Goal: Task Accomplishment & Management: Manage account settings

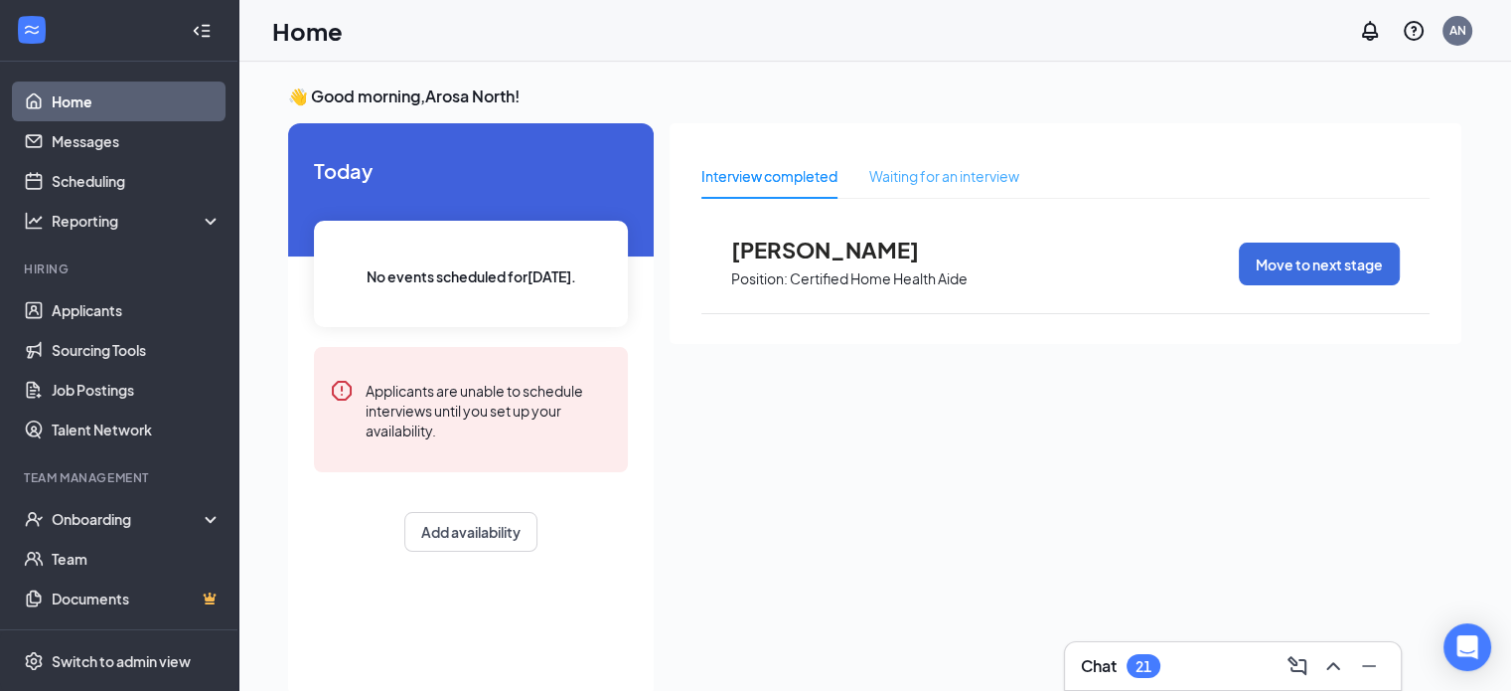
click at [900, 167] on div "Waiting for an interview" at bounding box center [944, 176] width 150 height 46
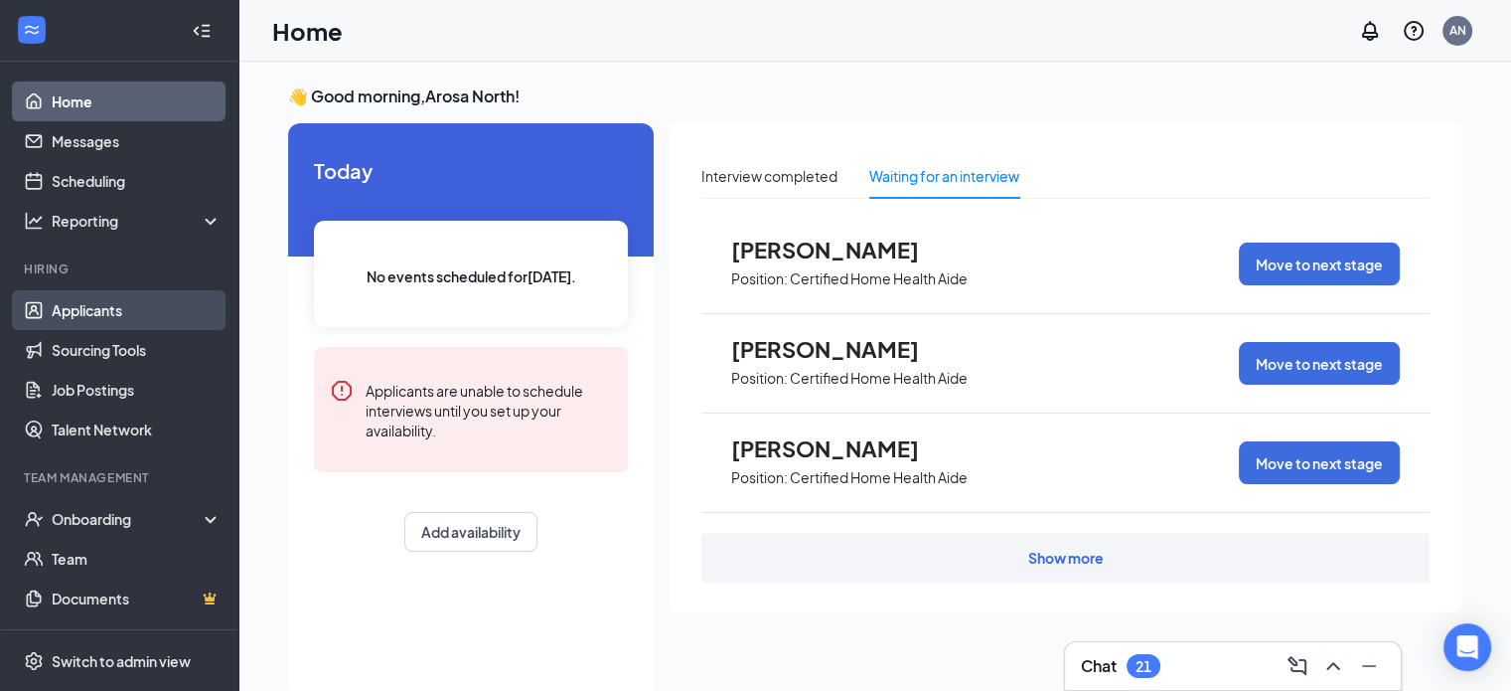
click at [88, 309] on link "Applicants" at bounding box center [137, 310] width 170 height 40
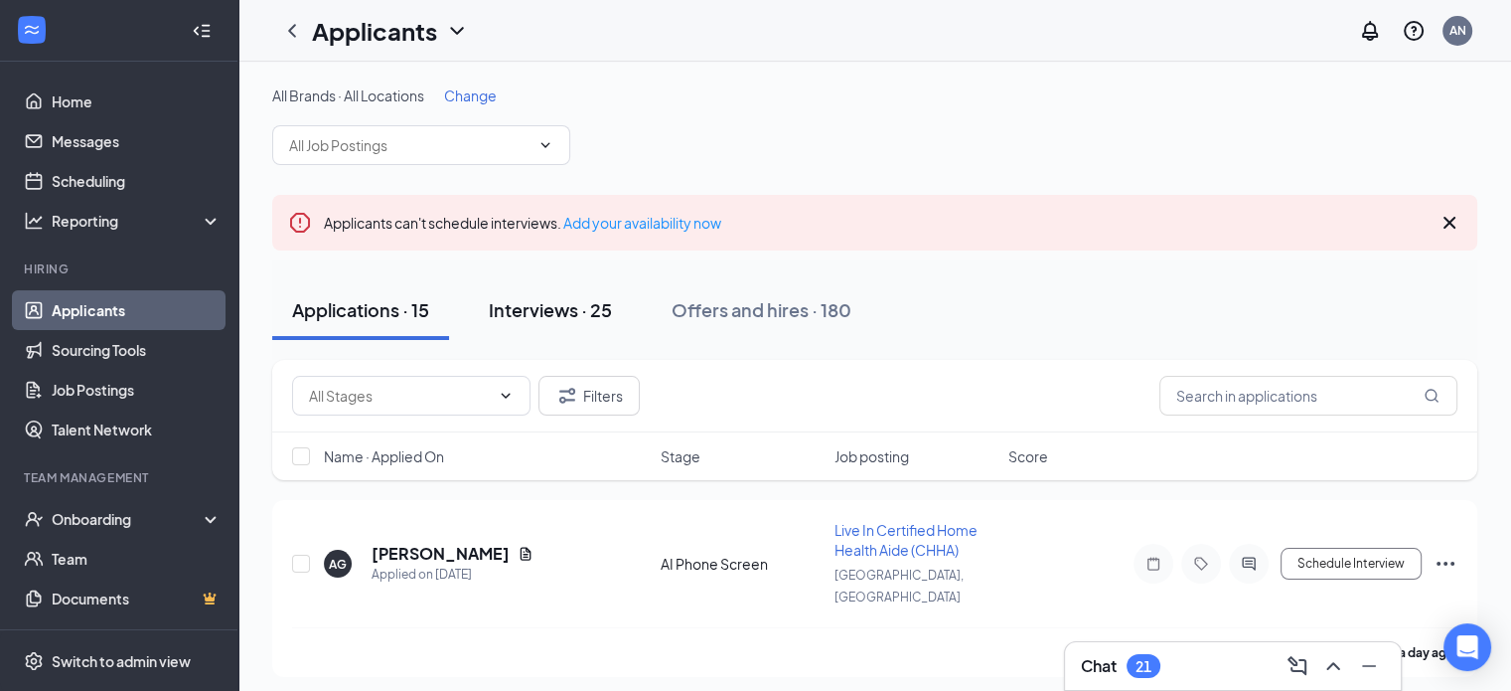
click at [581, 308] on div "Interviews · 25" at bounding box center [550, 309] width 123 height 25
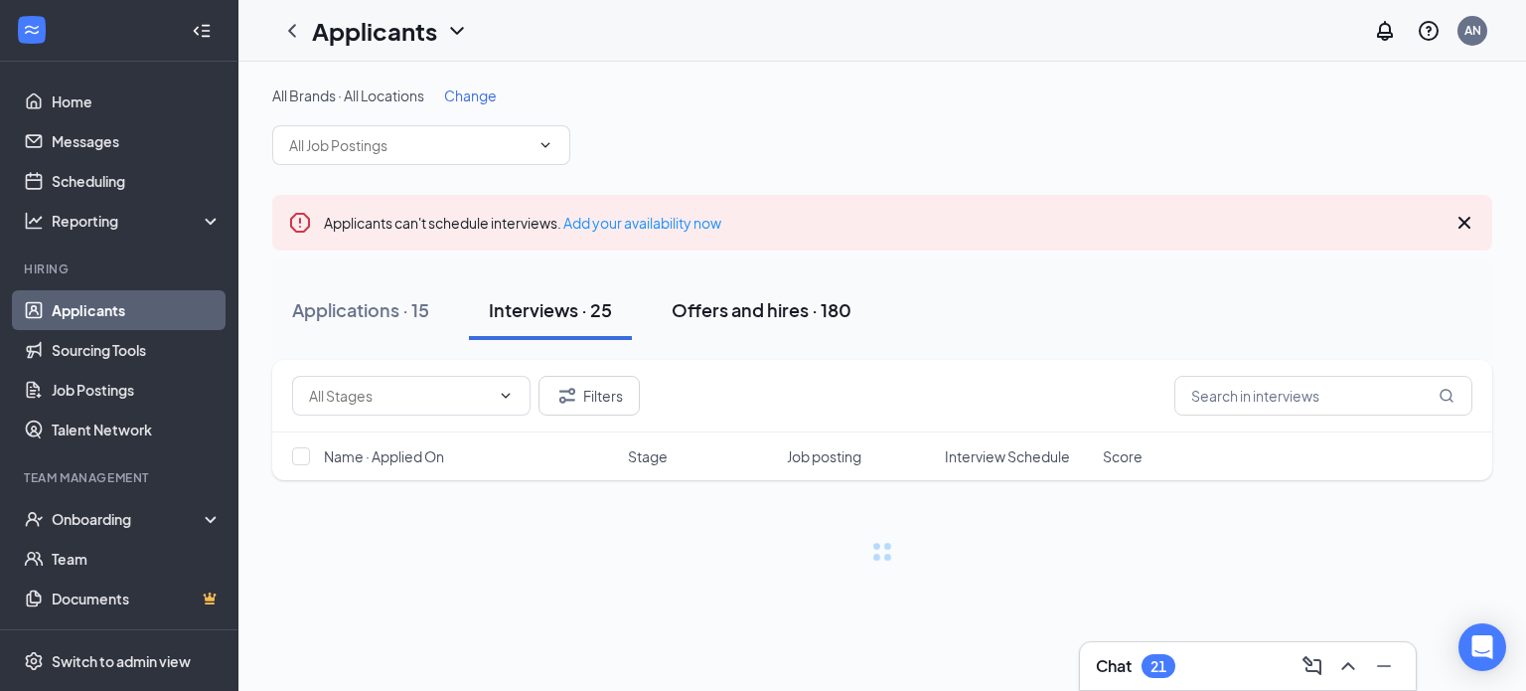
click at [725, 309] on div "Offers and hires · 180" at bounding box center [762, 309] width 180 height 25
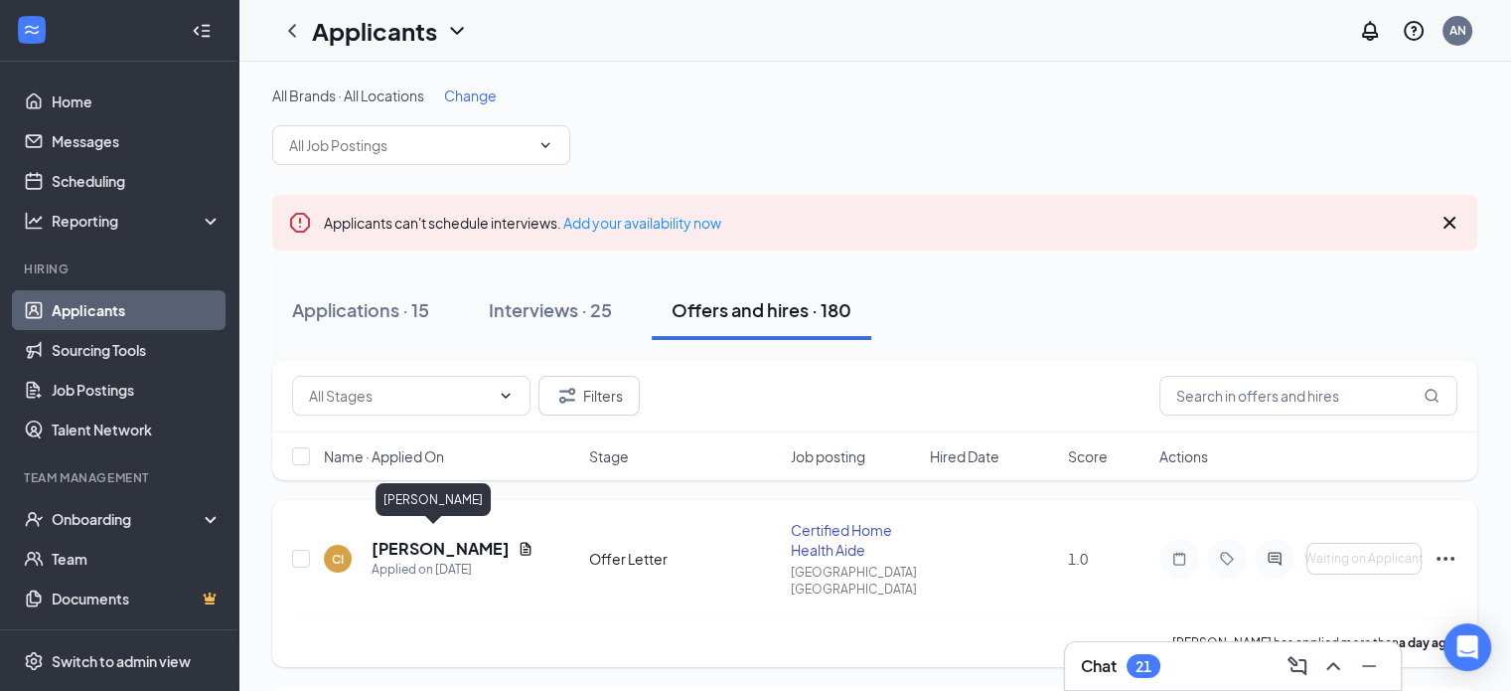
click at [449, 543] on h5 "[PERSON_NAME]" at bounding box center [441, 548] width 138 height 22
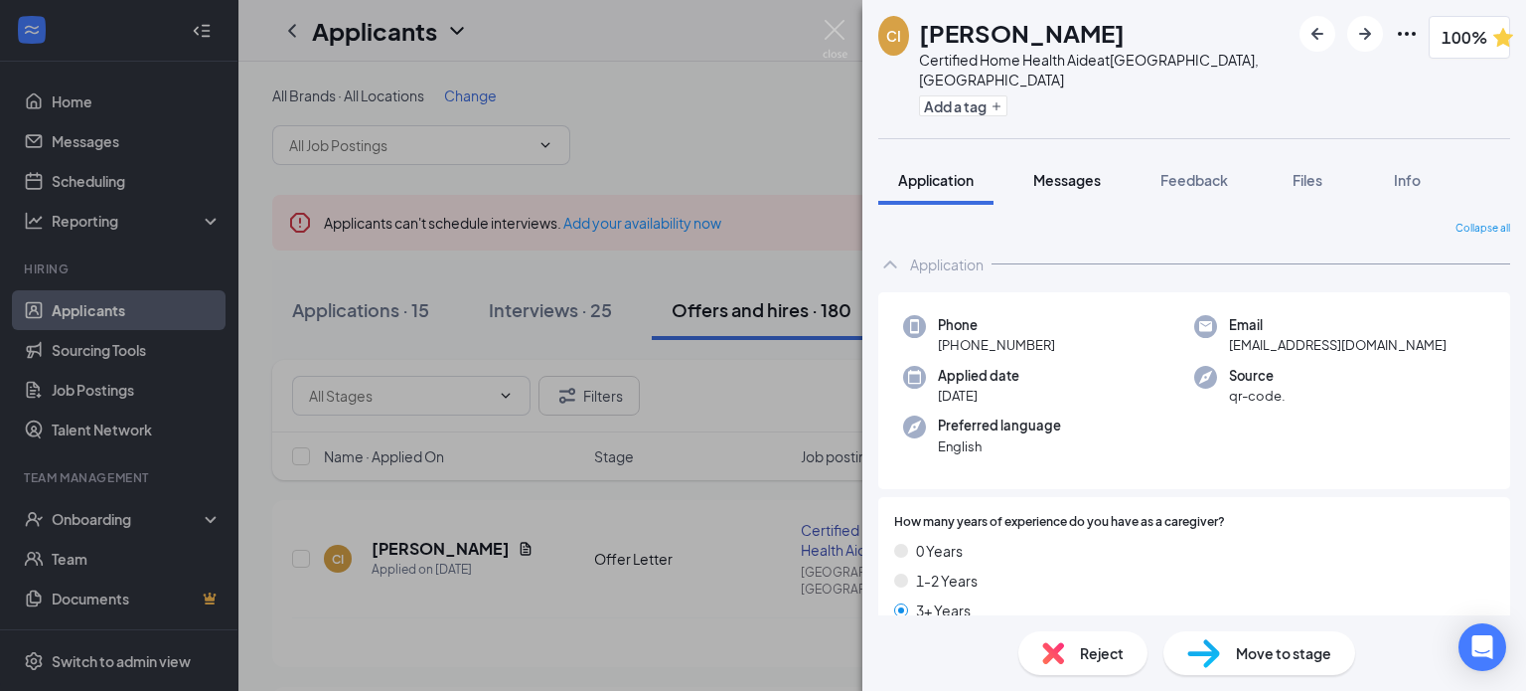
click at [1053, 171] on span "Messages" at bounding box center [1067, 180] width 68 height 18
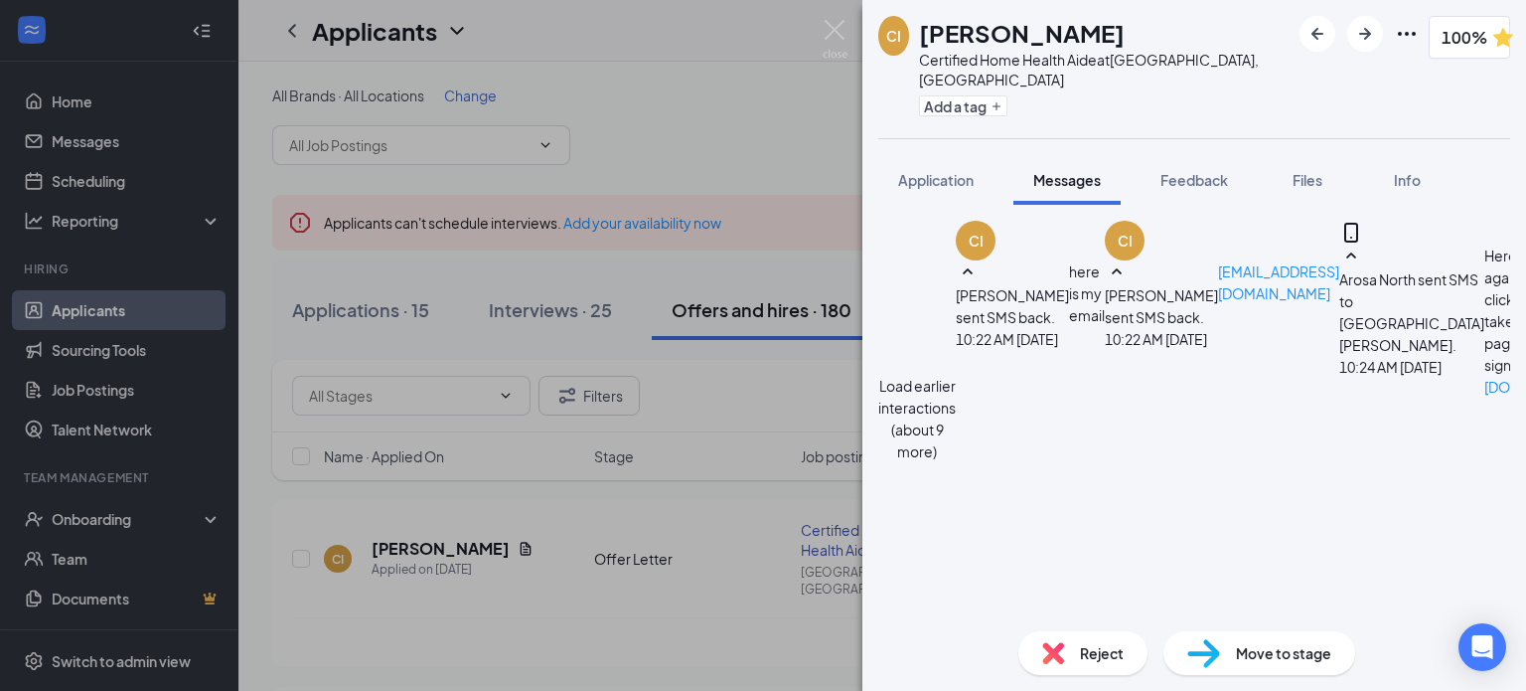
scroll to position [842, 0]
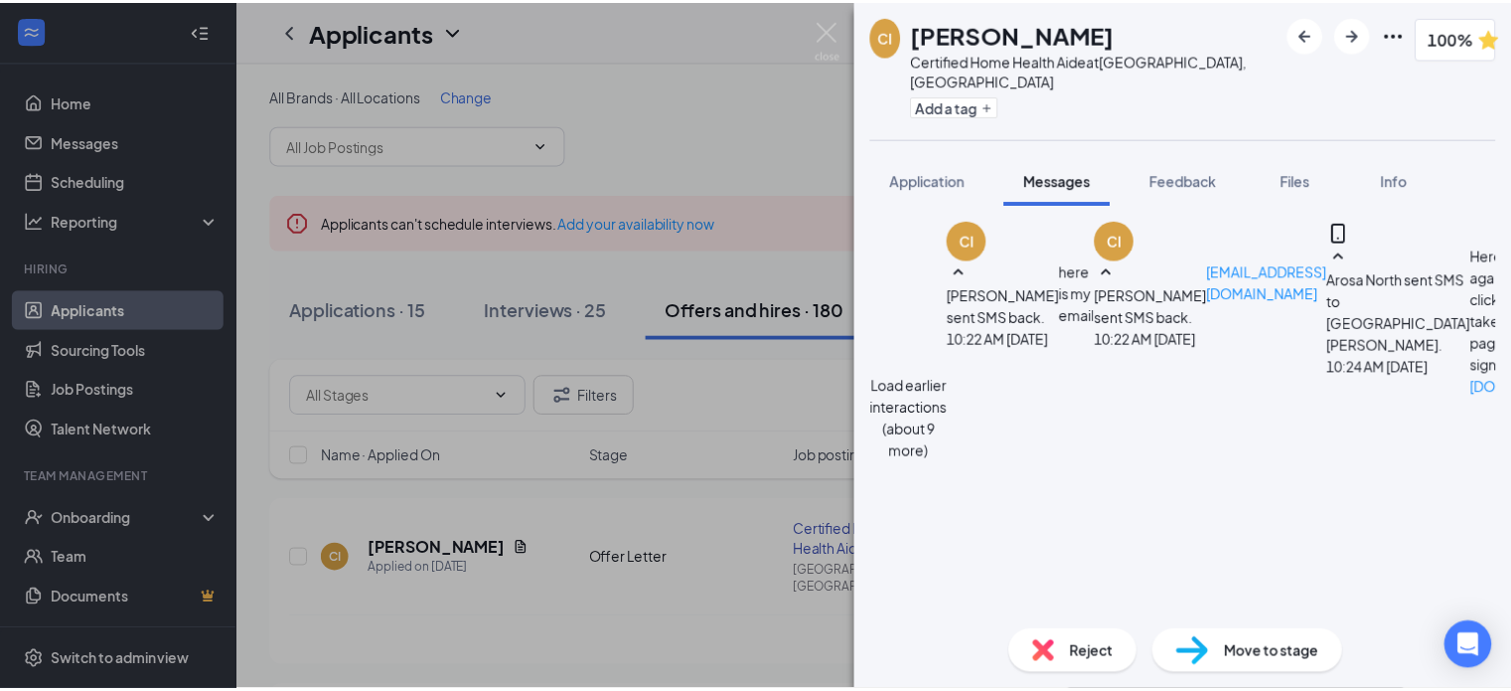
scroll to position [1028, 0]
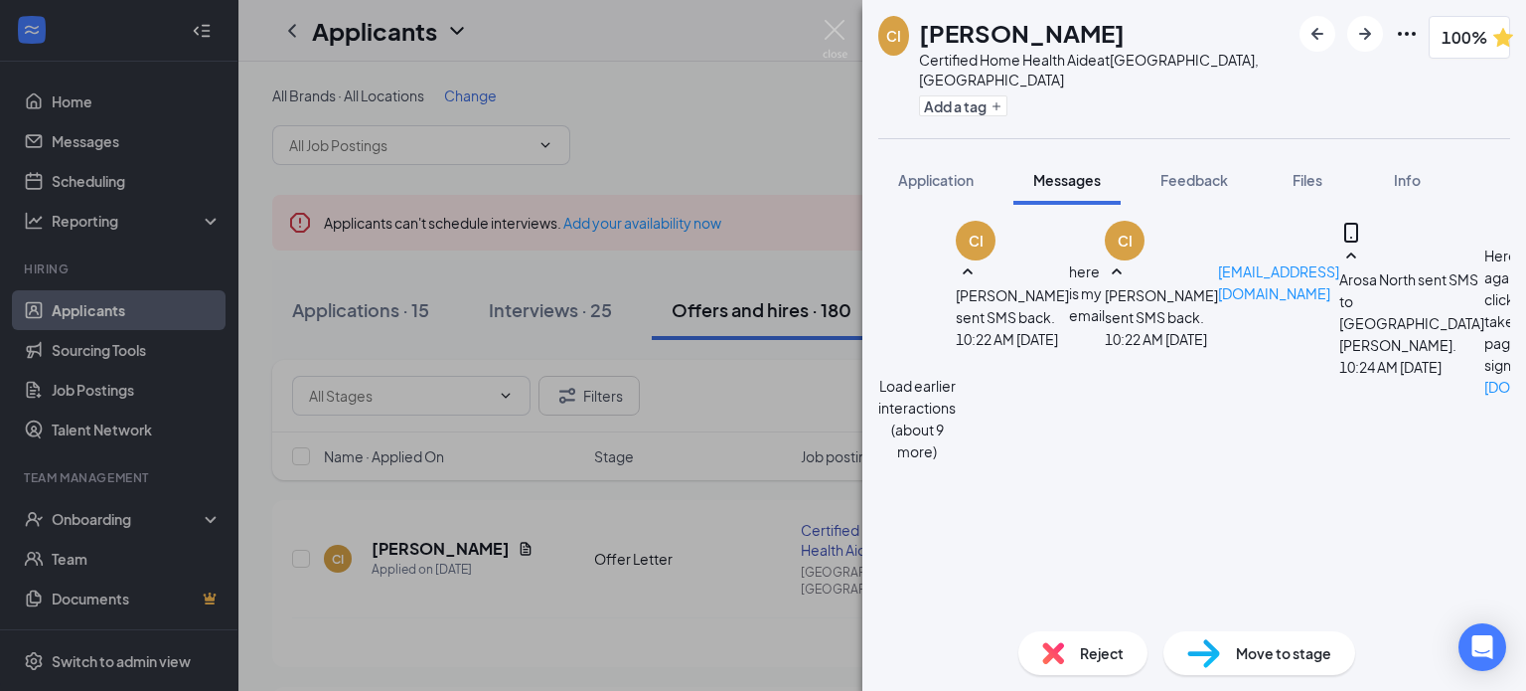
click at [1314, 662] on span "Move to stage" at bounding box center [1283, 653] width 95 height 22
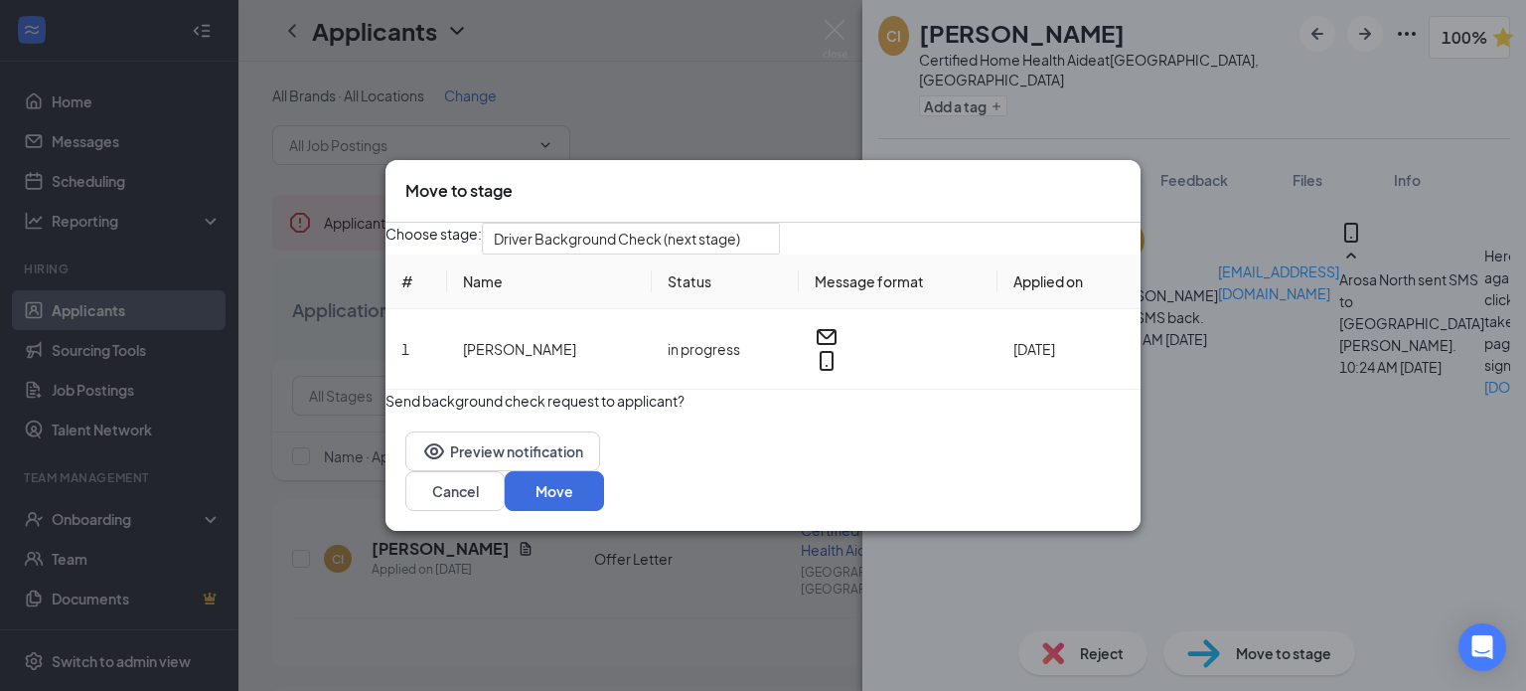
click at [385, 389] on button "button" at bounding box center [385, 389] width 0 height 0
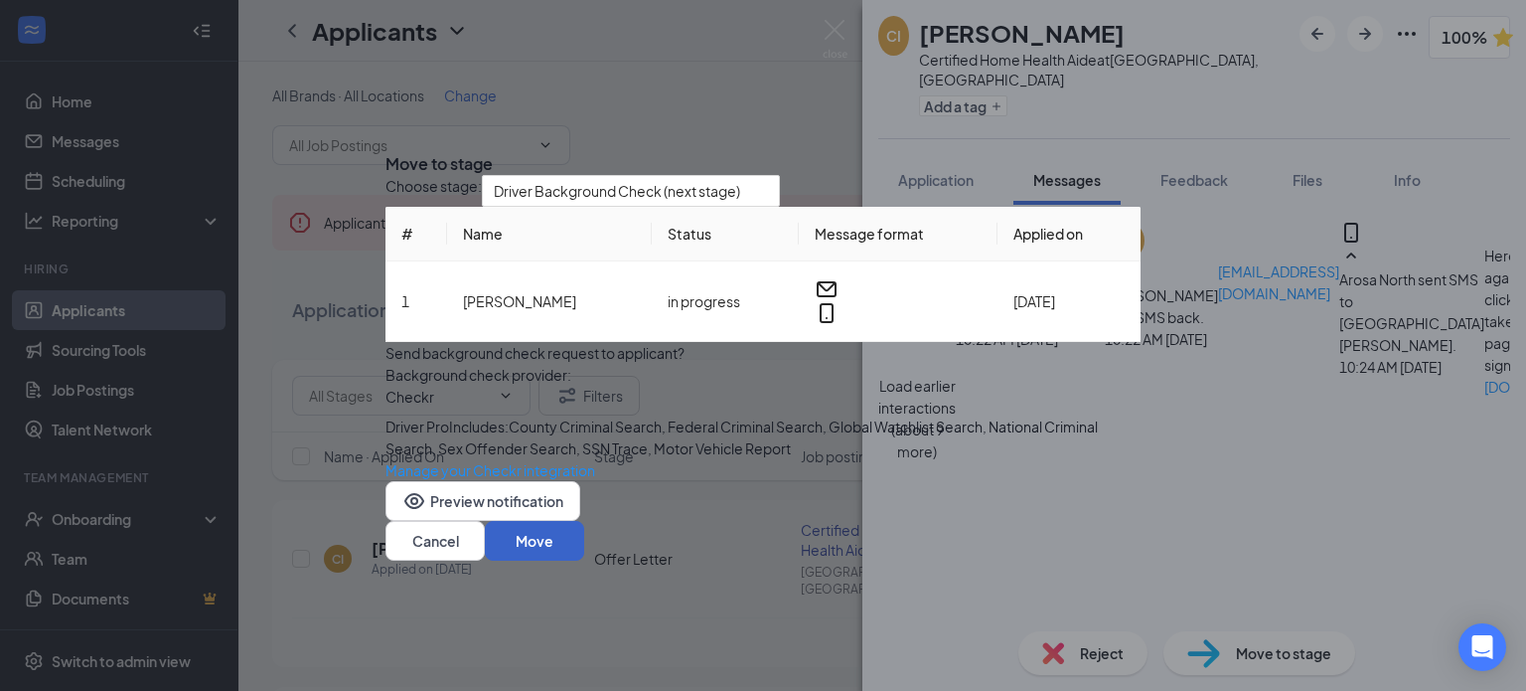
click at [584, 560] on button "Move" at bounding box center [534, 541] width 99 height 40
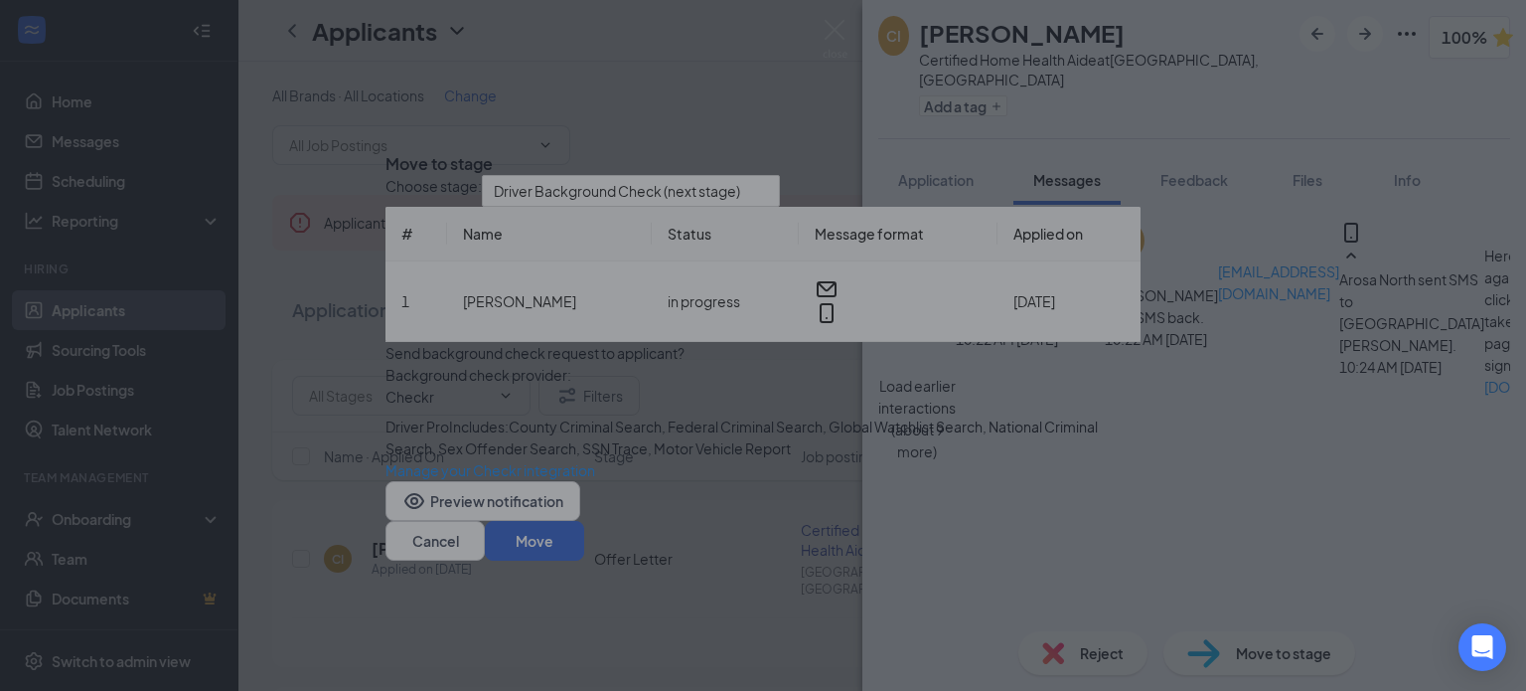
click at [1058, 590] on div "Move applicant to stage This applicant's signing request has yet to be complete…" at bounding box center [763, 345] width 1526 height 691
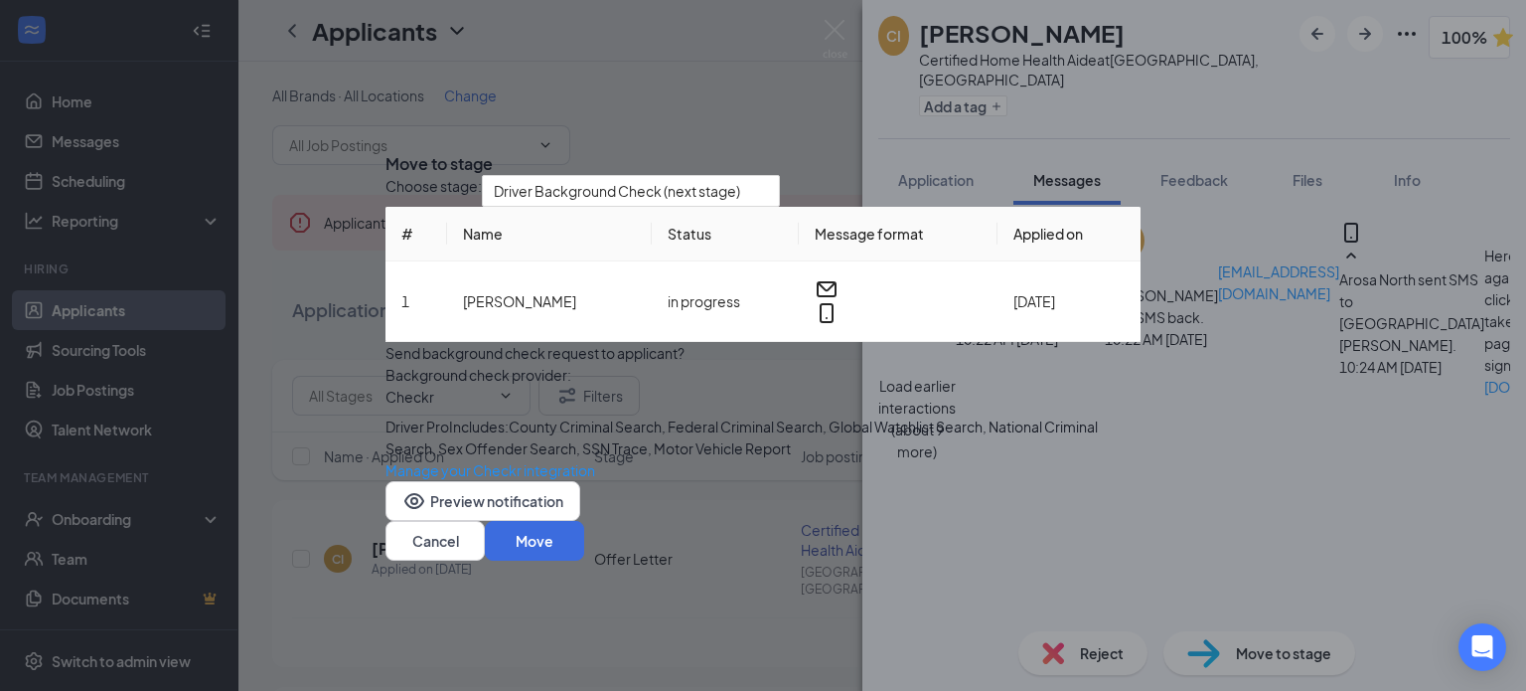
click at [385, 148] on icon "Cross" at bounding box center [385, 148] width 0 height 0
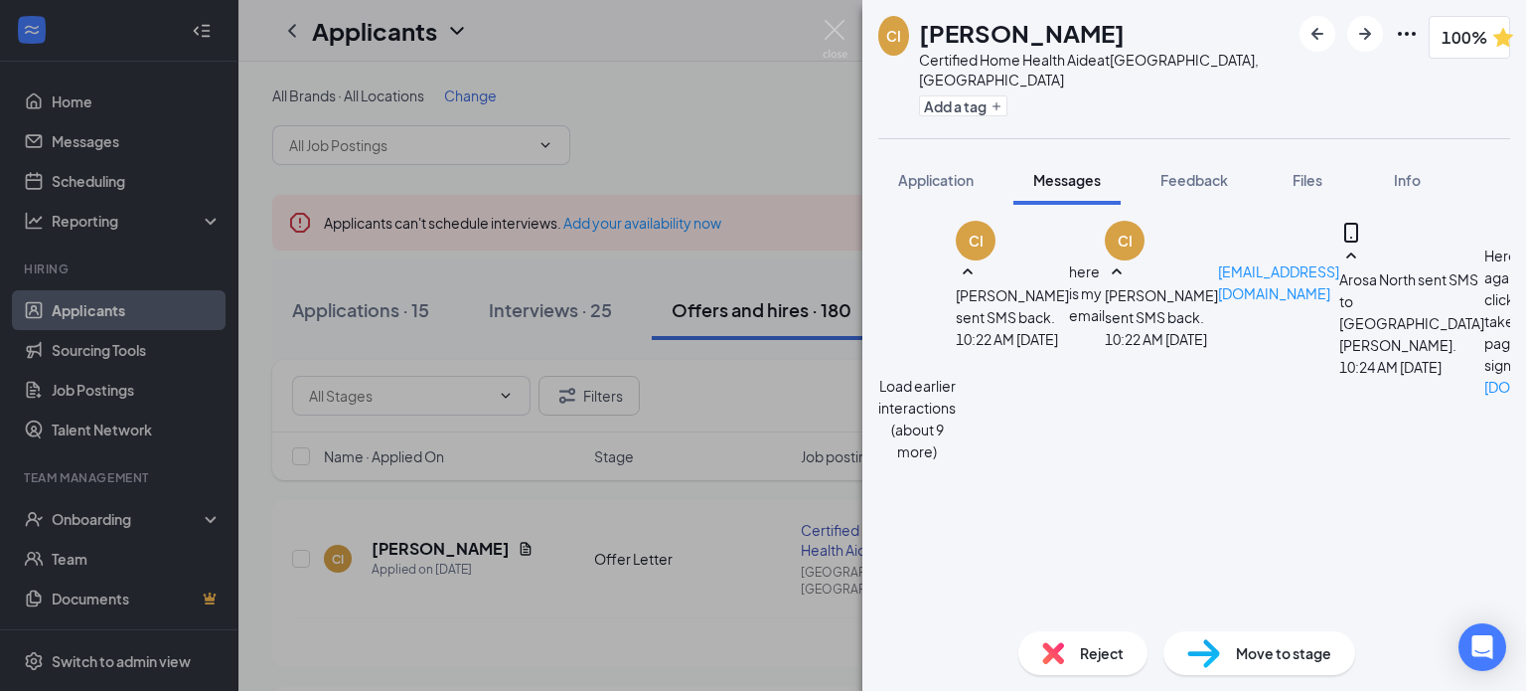
click at [1212, 655] on img at bounding box center [1203, 653] width 33 height 29
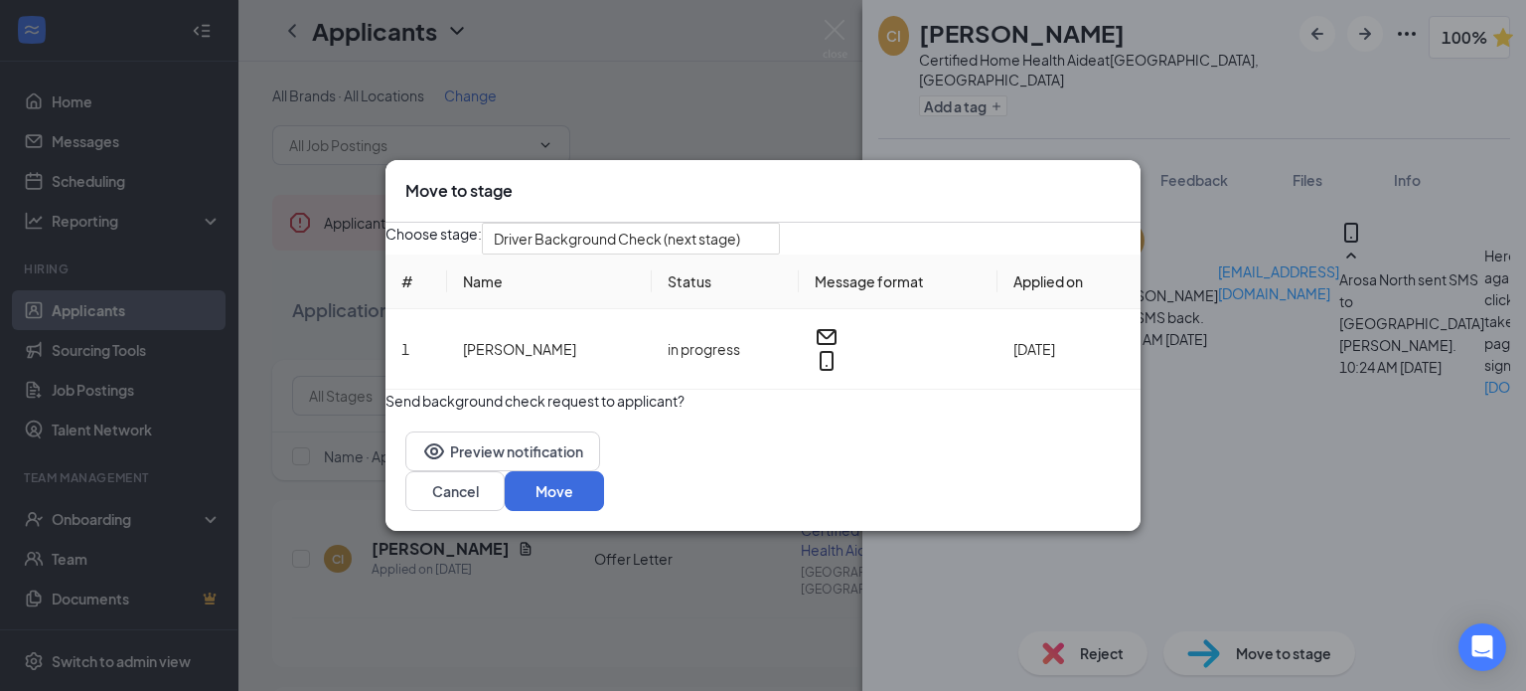
click at [385, 389] on button "button" at bounding box center [385, 389] width 0 height 0
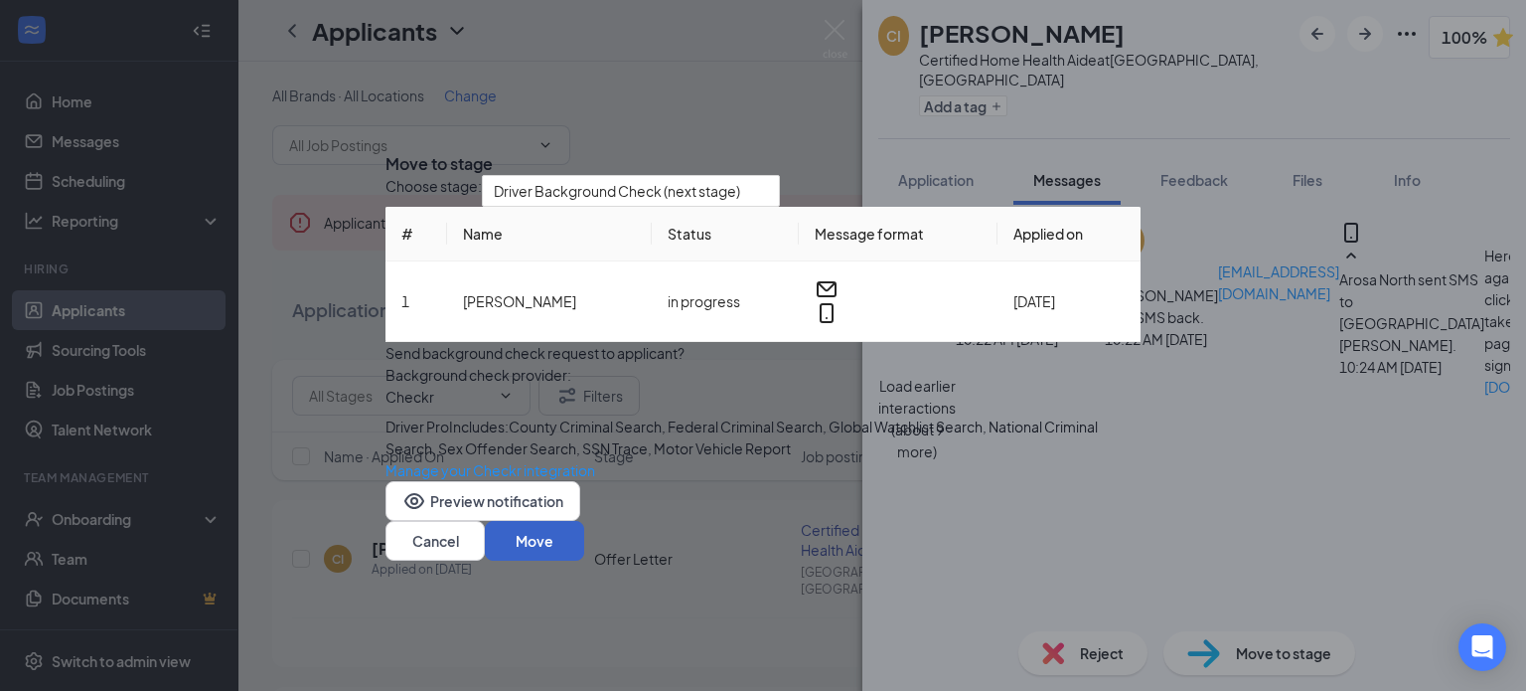
click at [584, 560] on button "Move" at bounding box center [534, 541] width 99 height 40
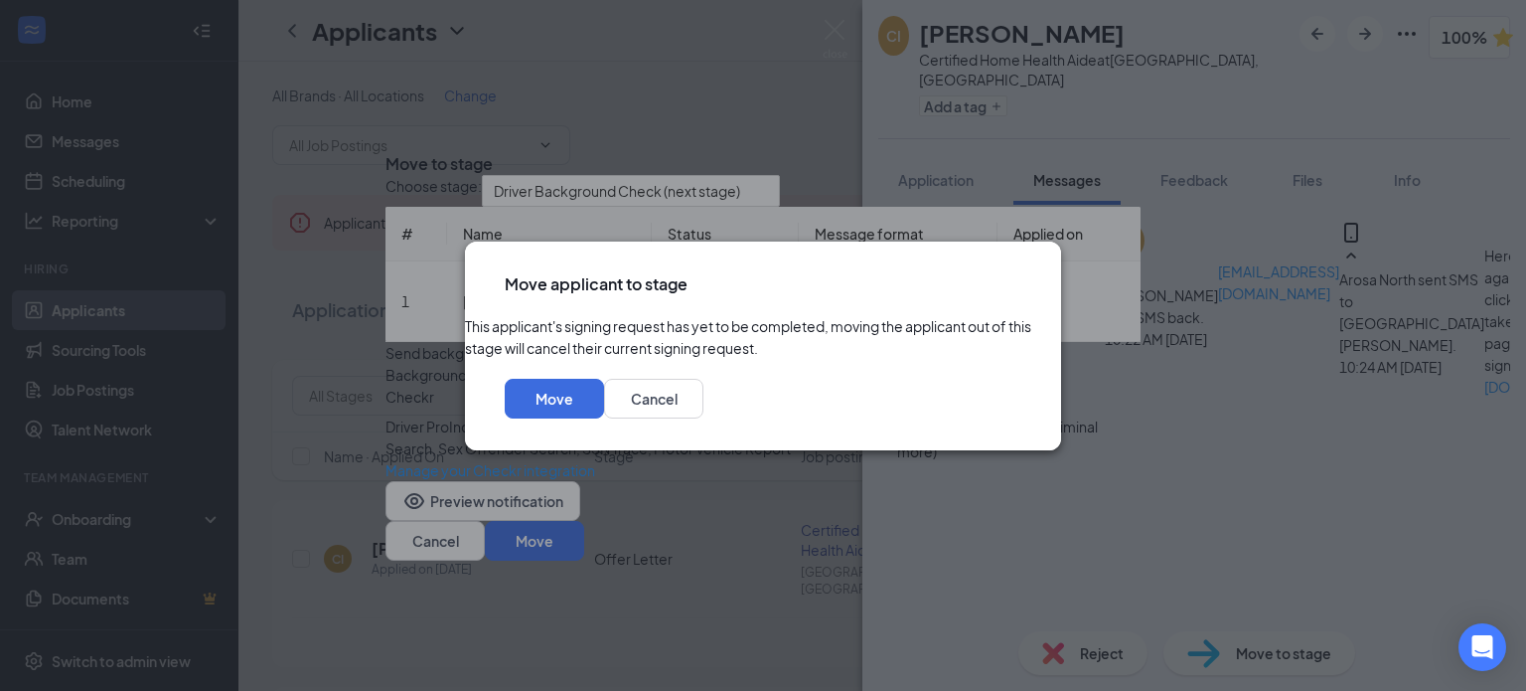
click at [1027, 278] on icon "Cross" at bounding box center [1033, 284] width 12 height 12
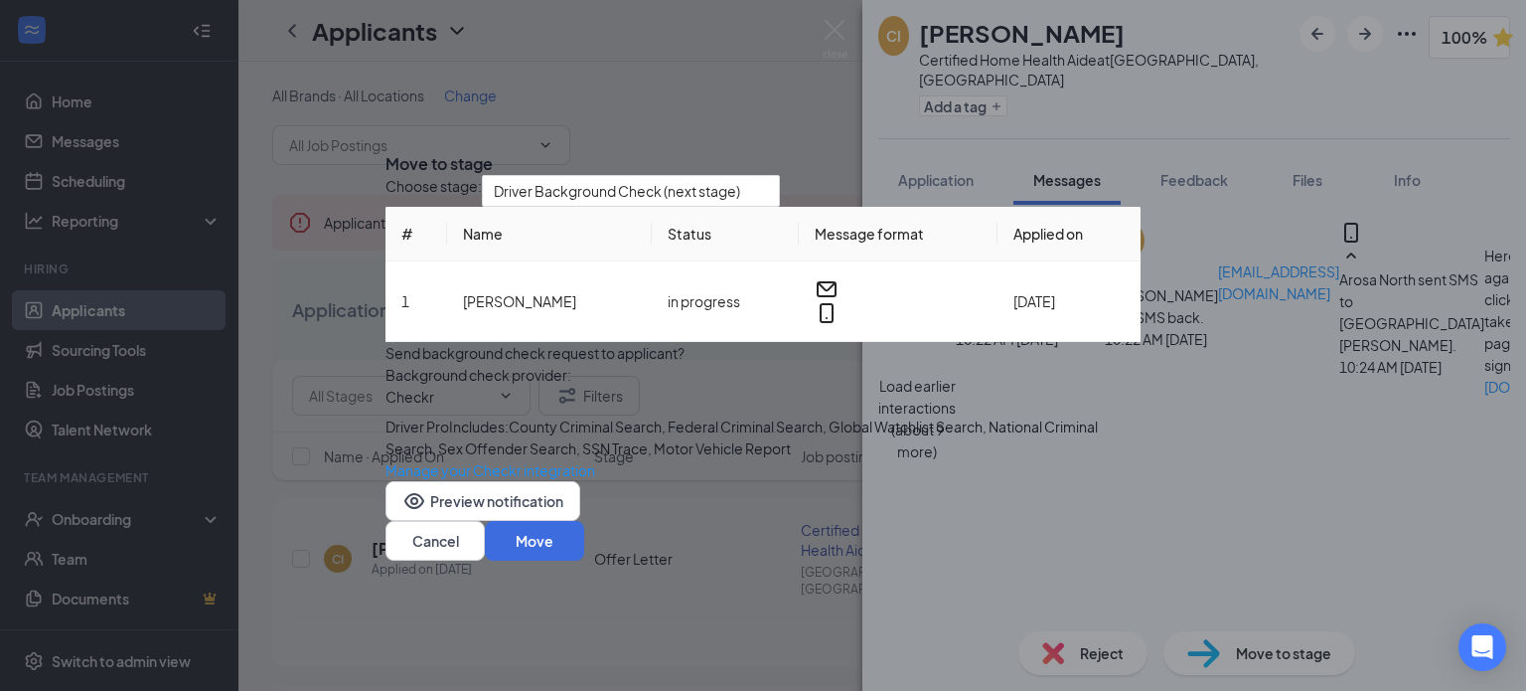
click at [1244, 420] on div "Move to stage Choose stage: Driver Background Check (next stage) # Name Status …" at bounding box center [763, 345] width 1526 height 691
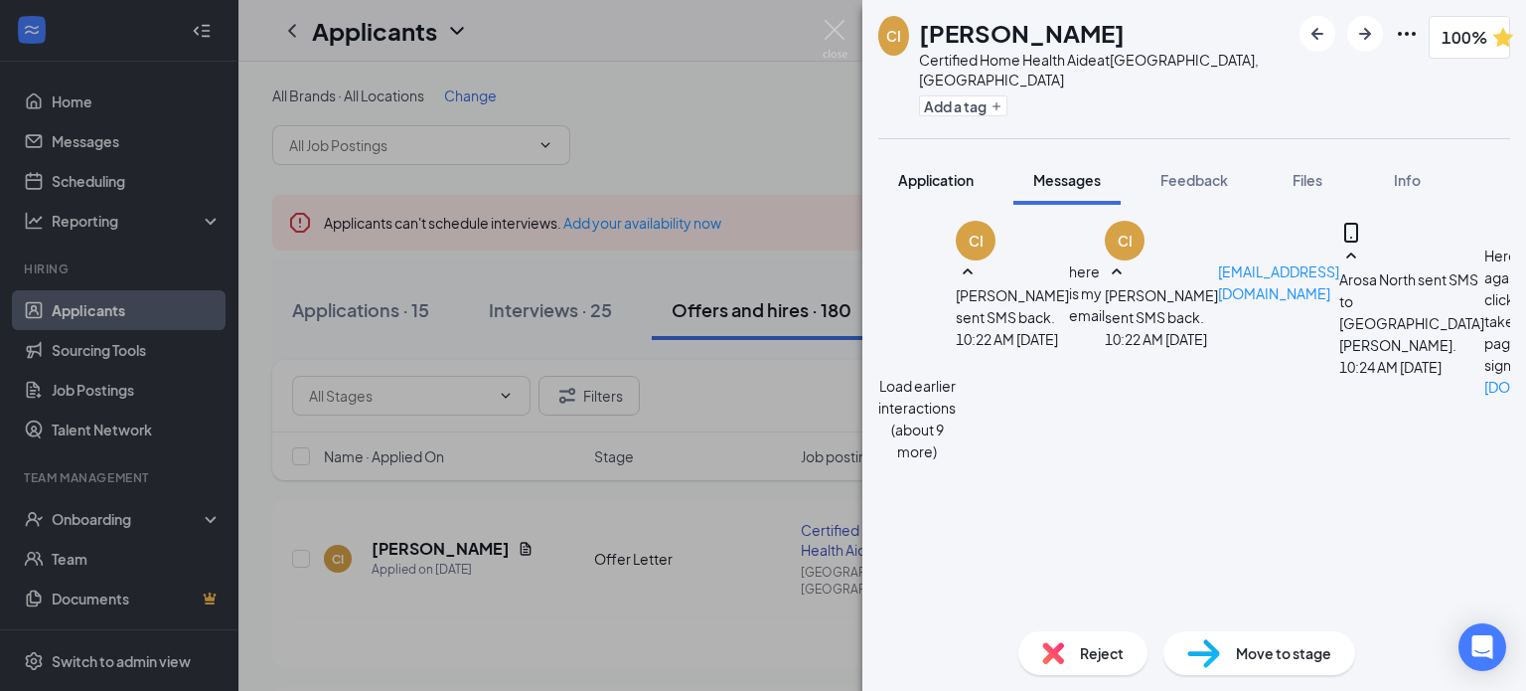
click at [913, 171] on span "Application" at bounding box center [936, 180] width 76 height 18
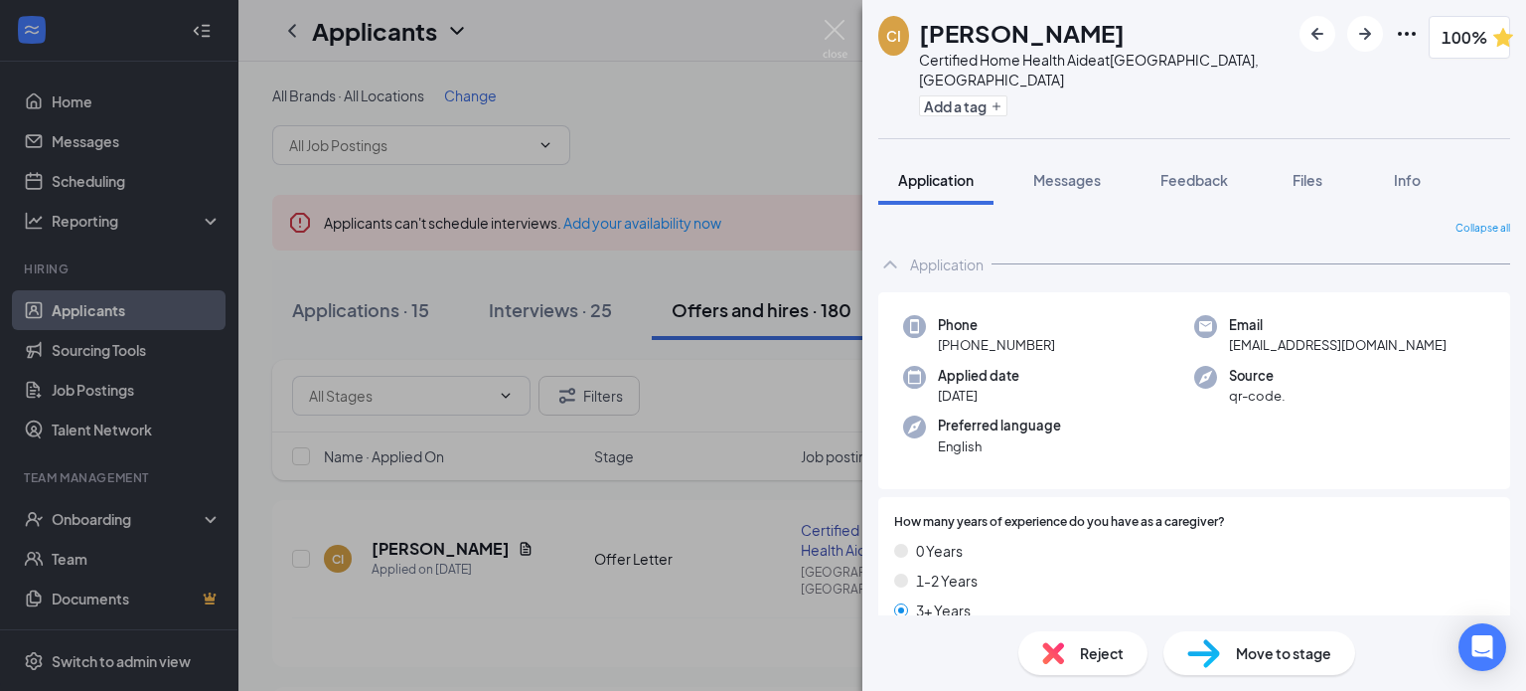
click at [1308, 660] on span "Move to stage" at bounding box center [1283, 653] width 95 height 22
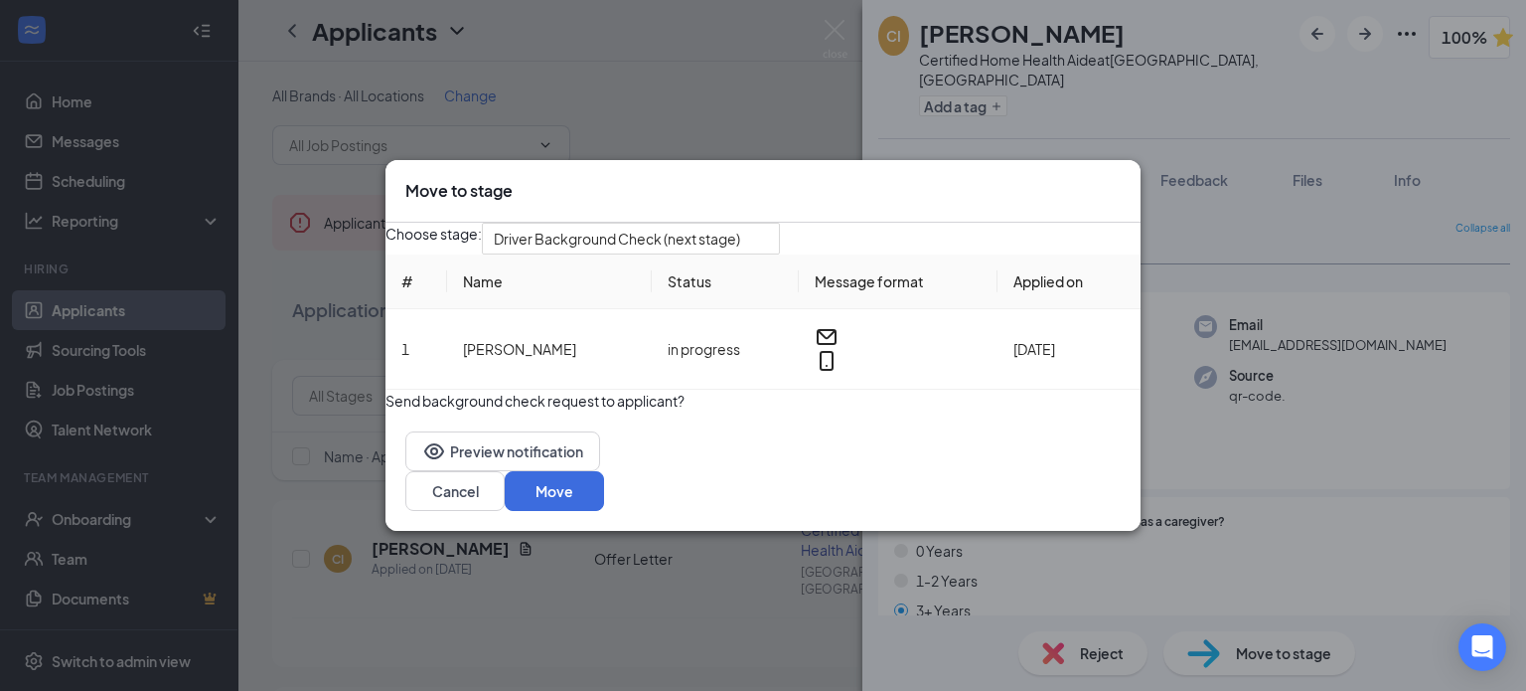
click at [385, 389] on button "button" at bounding box center [385, 389] width 0 height 0
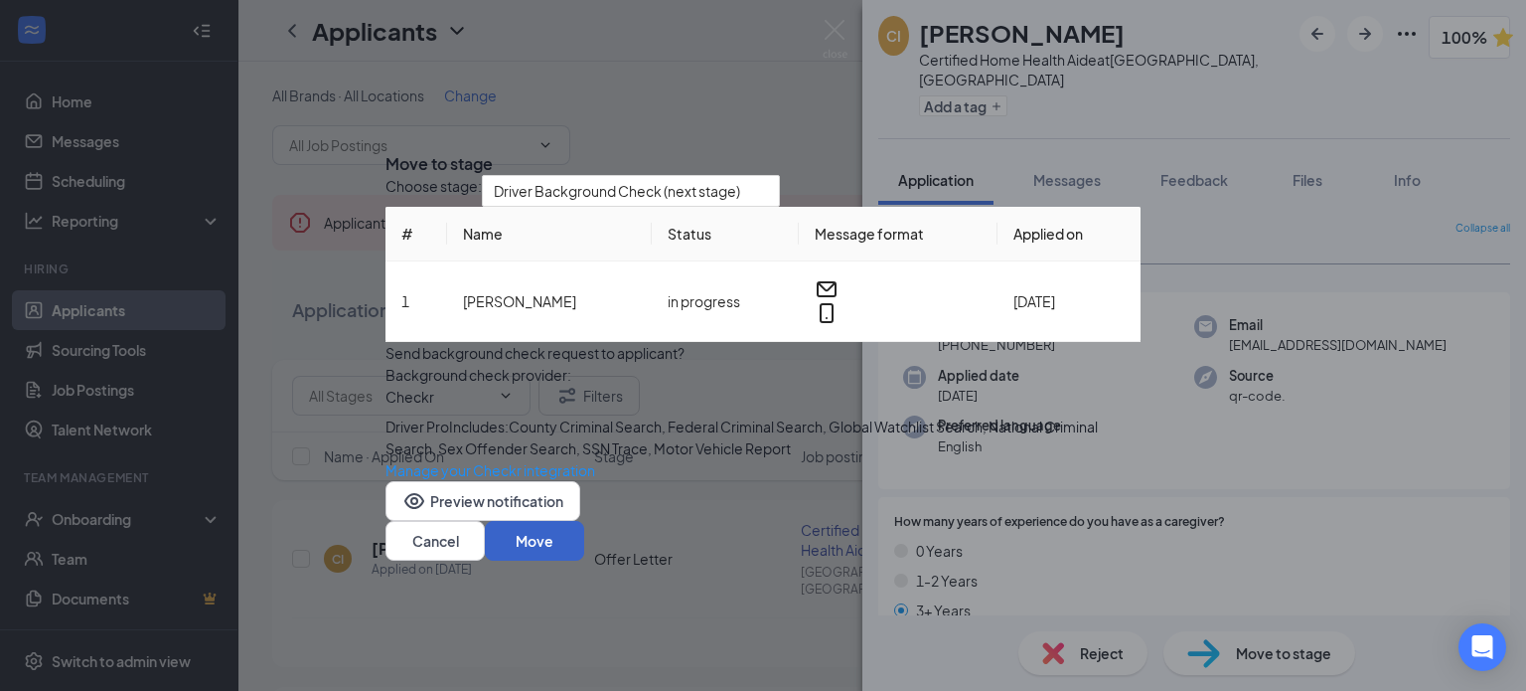
click at [584, 560] on button "Move" at bounding box center [534, 541] width 99 height 40
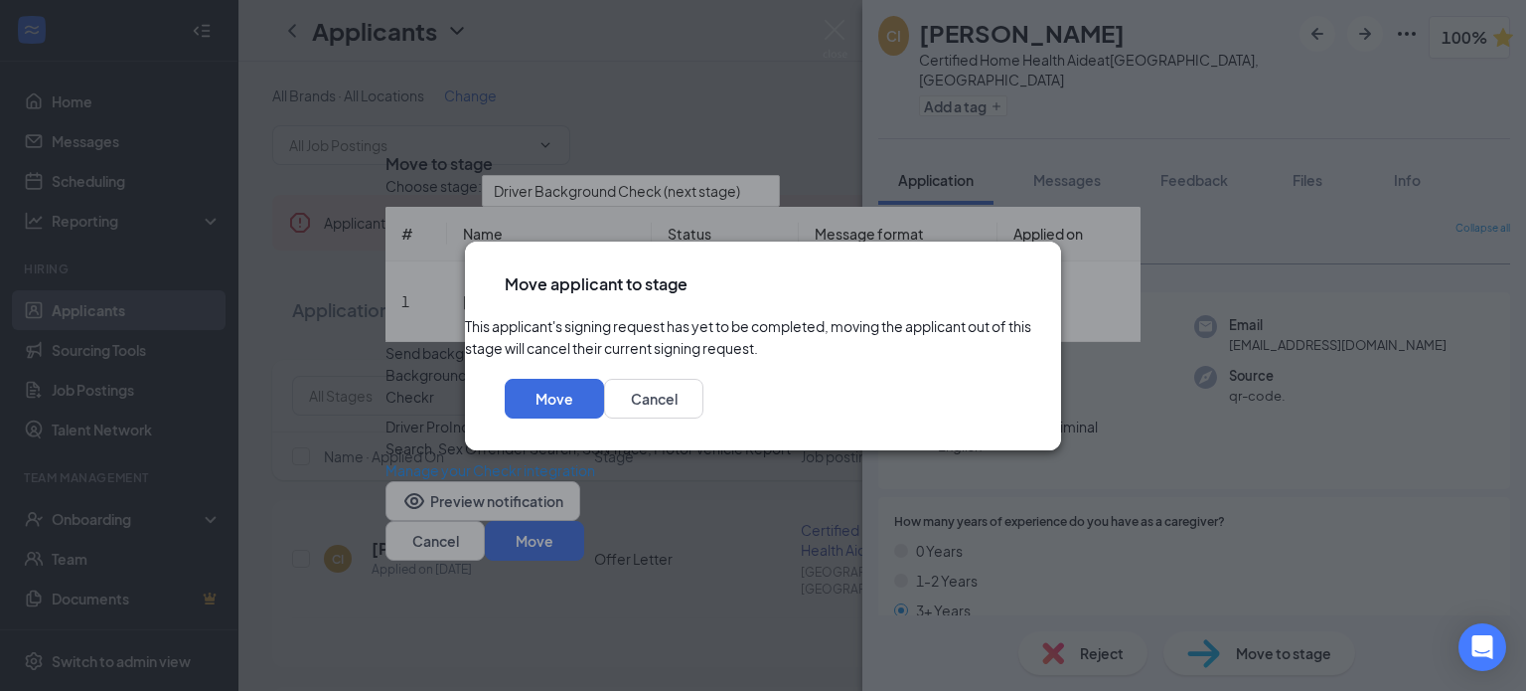
click at [1027, 278] on icon "Cross" at bounding box center [1033, 284] width 12 height 12
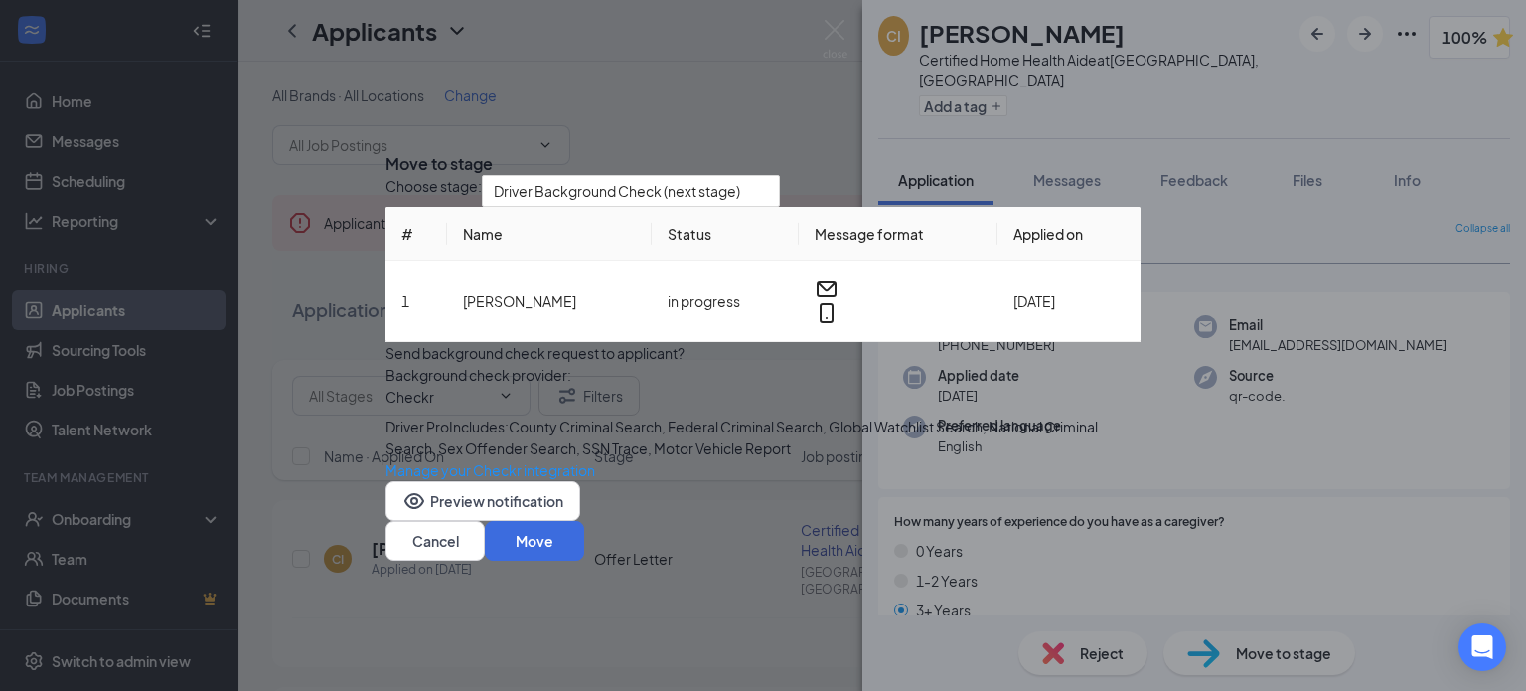
click at [403, 153] on icon "Cross" at bounding box center [397, 159] width 12 height 12
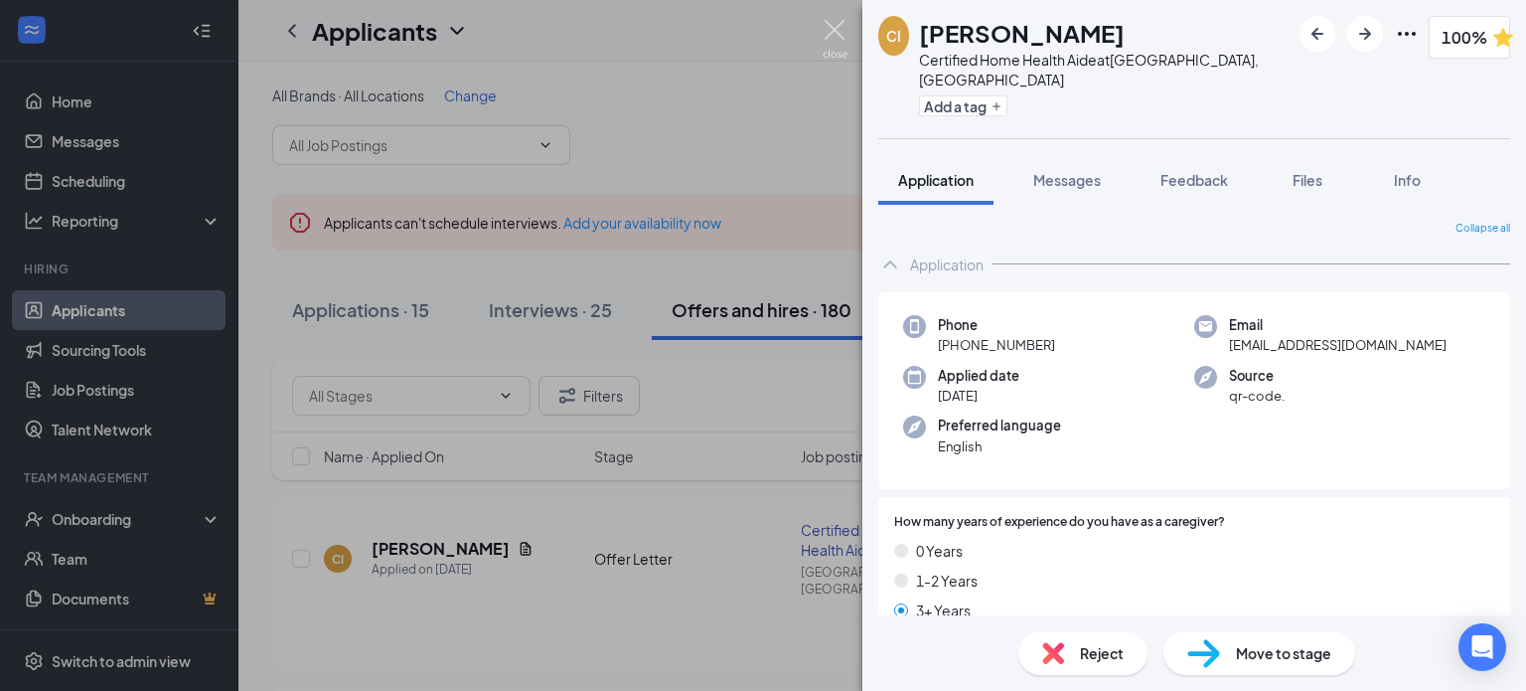
click at [839, 29] on img at bounding box center [835, 39] width 25 height 39
